Goal: Task Accomplishment & Management: Manage account settings

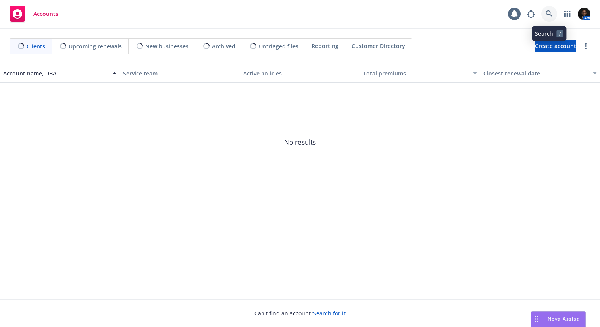
click at [550, 15] on icon at bounding box center [549, 13] width 7 height 7
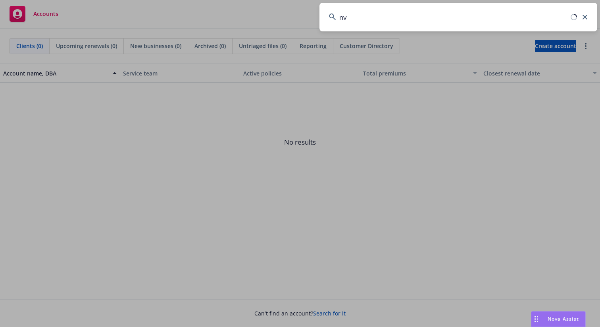
type input "n"
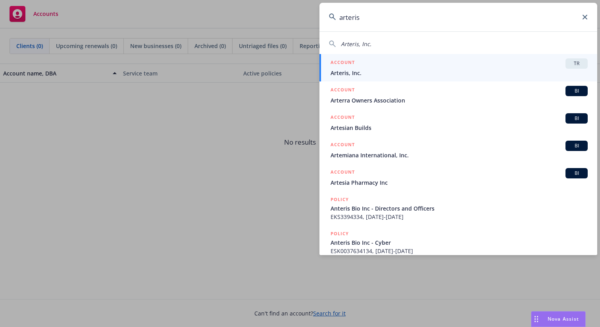
type input "arteris"
click at [429, 69] on span "Arteris, Inc." at bounding box center [459, 73] width 257 height 8
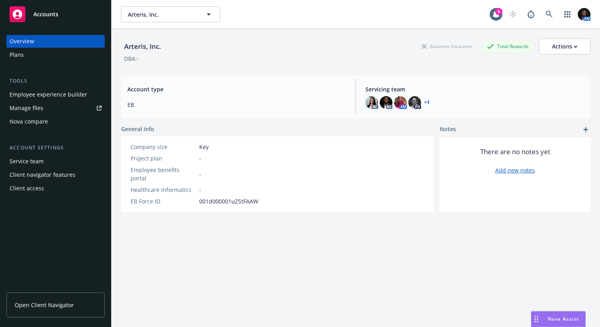
click at [57, 301] on span "Open Client Navigator" at bounding box center [44, 304] width 59 height 8
click at [574, 40] on div "Actions" at bounding box center [564, 46] width 25 height 15
click at [555, 64] on link "Edit account summary" at bounding box center [547, 66] width 85 height 16
select select "US"
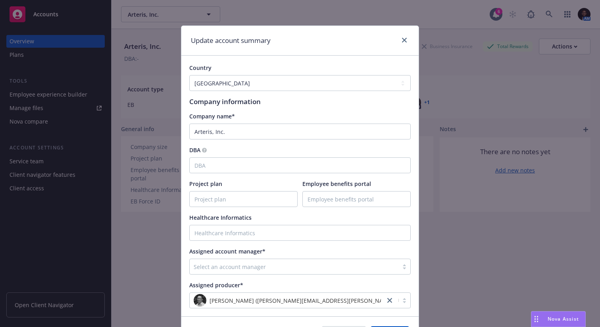
scroll to position [20, 0]
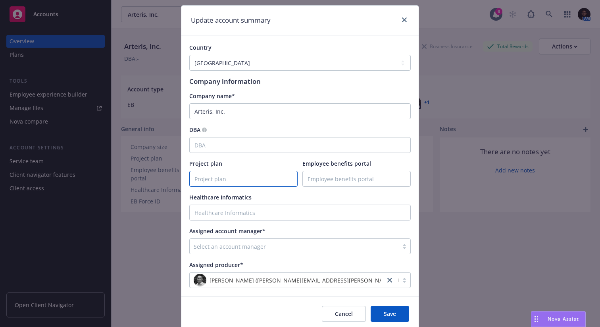
click at [242, 180] on input "Project plan" at bounding box center [244, 178] width 108 height 15
click at [236, 180] on input "Project plan" at bounding box center [244, 178] width 108 height 15
paste input "https://docs.google.com/spreadsheets/d/1upQ0zPQHW6QiuYcsVTnsx9jWz_ByWROvGhAMy9P…"
type input "https://docs.google.com/spreadsheets/d/1upQ0zPQHW6QiuYcsVTnsx9jWz_ByWROvGhAMy9P…"
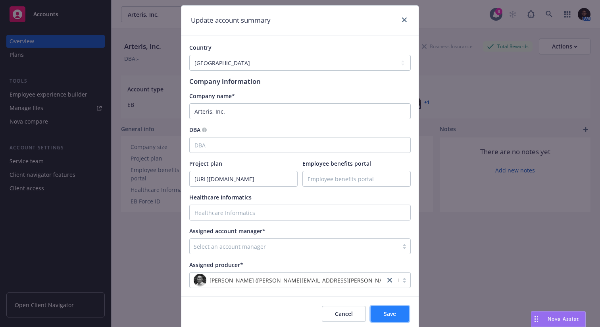
click at [390, 312] on span "Save" at bounding box center [390, 314] width 12 height 8
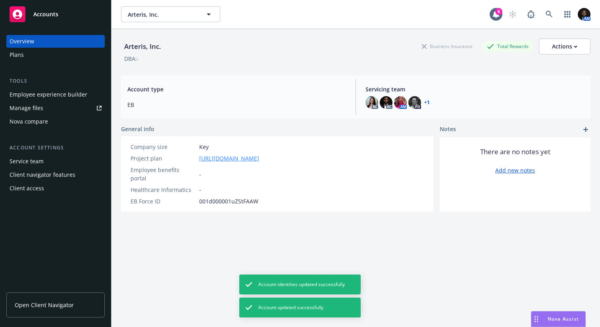
click at [259, 158] on link "https://docs.google.com/spreadsheets/d/1upQ0zPQHW6QiuYcsVTnsx9jWz_ByWROvGhAMy9P…" at bounding box center [229, 158] width 60 height 8
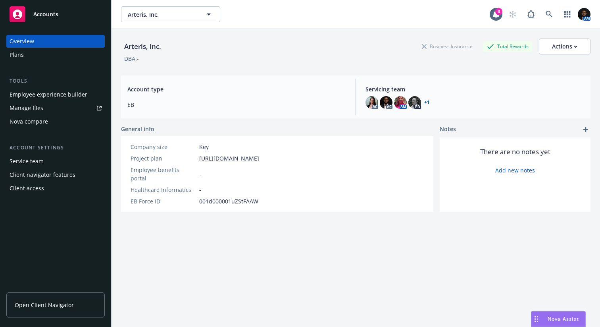
click at [339, 123] on div "Arteris, Inc. Business Insurance Total Rewards Actions DBA: - Account type EB S…" at bounding box center [355, 187] width 469 height 317
click at [39, 311] on link "Open Client Navigator" at bounding box center [55, 304] width 98 height 25
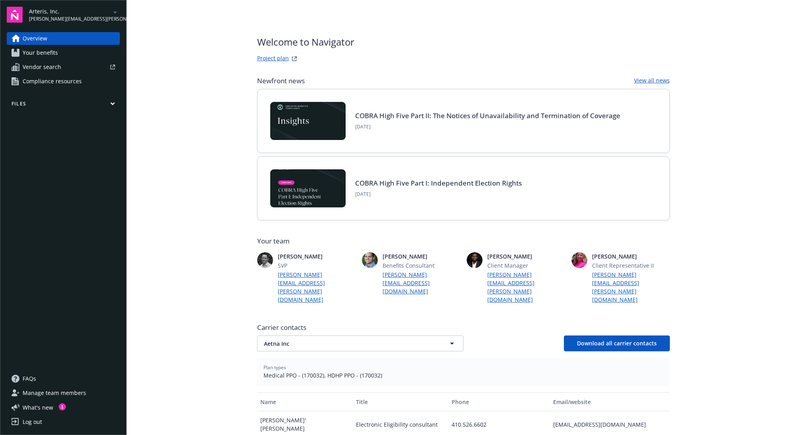
click at [276, 58] on link "Project plan" at bounding box center [273, 59] width 32 height 10
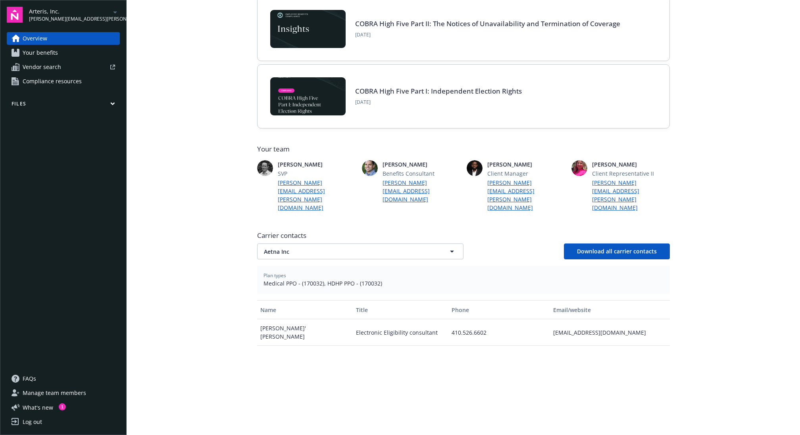
scroll to position [20, 0]
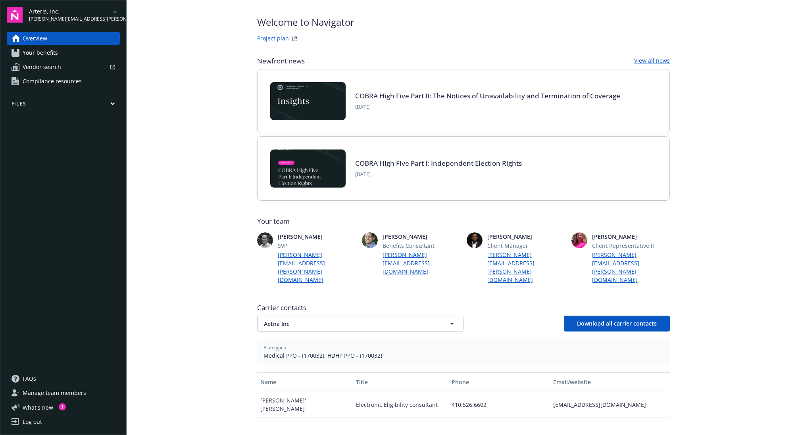
click at [450, 309] on div "Carrier contacts Aetna Inc Aetna Inc Download all carrier contacts Plan types M…" at bounding box center [463, 431] width 413 height 263
click at [448, 319] on icon "button" at bounding box center [452, 324] width 10 height 10
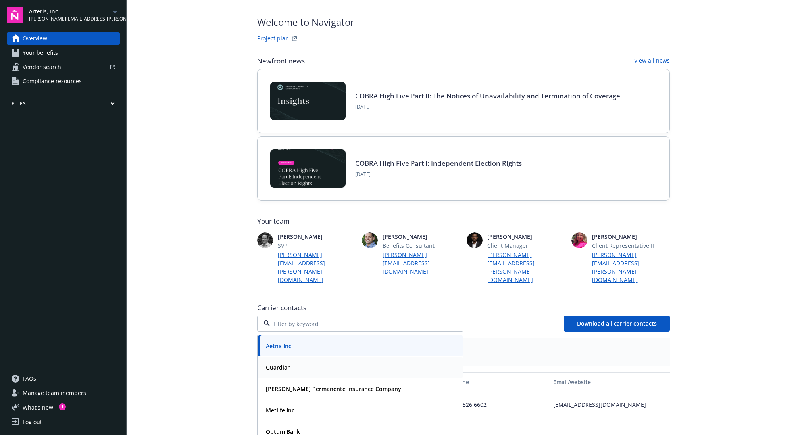
click at [375, 362] on div "Guardian" at bounding box center [360, 368] width 195 height 12
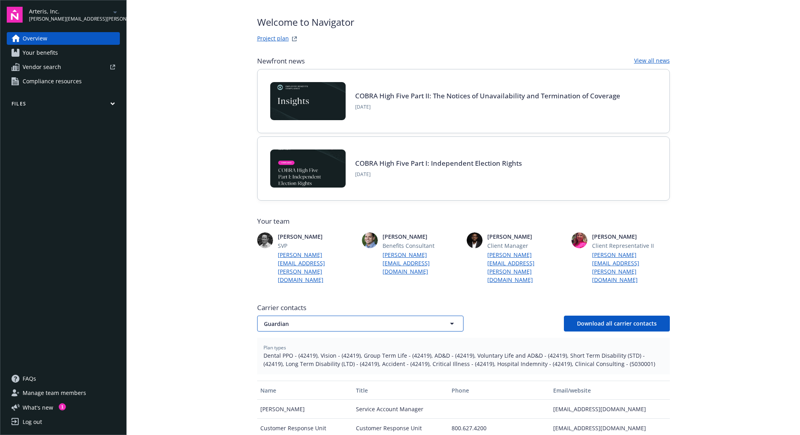
click at [383, 320] on span "Guardian" at bounding box center [346, 324] width 165 height 8
type input "Guardian"
click at [509, 316] on div "Guardian Guardian Download all carrier contacts" at bounding box center [463, 324] width 413 height 16
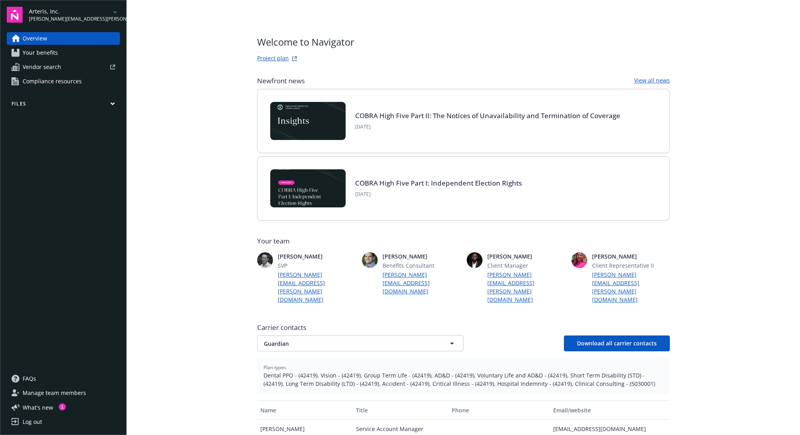
click at [54, 38] on link "Overview" at bounding box center [63, 38] width 113 height 13
